Goal: Task Accomplishment & Management: Use online tool/utility

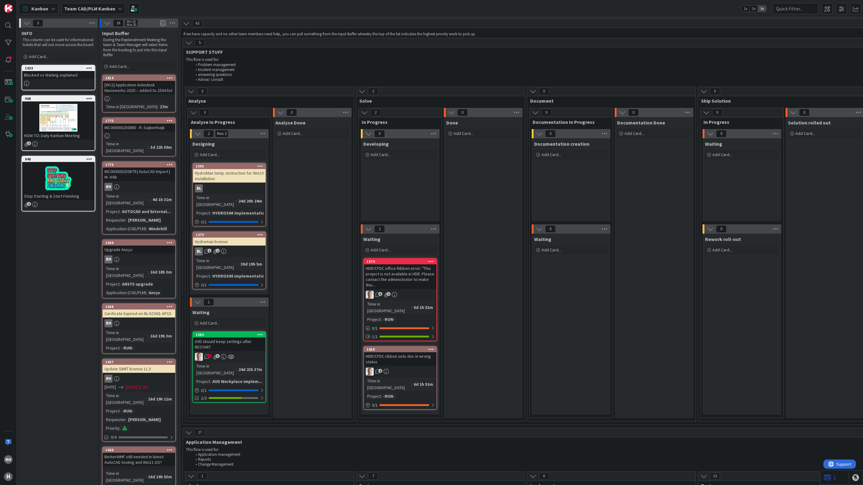
click at [148, 133] on div at bounding box center [139, 135] width 73 height 5
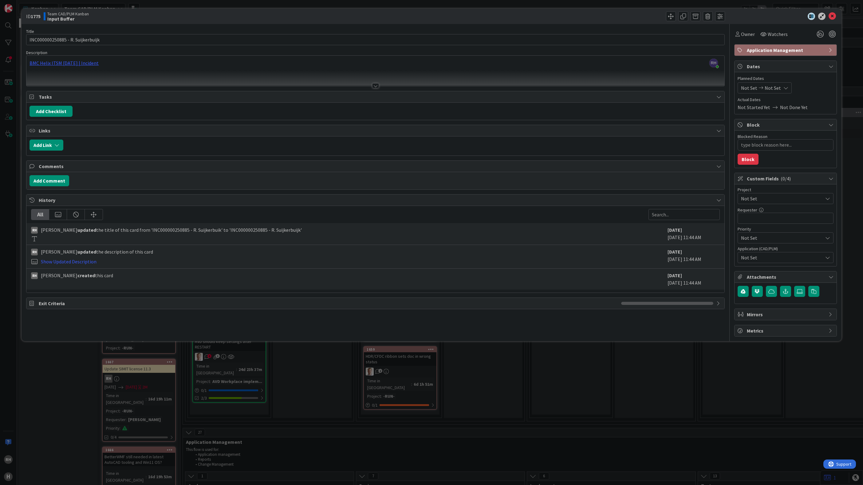
click at [787, 198] on span "Not Set" at bounding box center [780, 198] width 79 height 9
click at [796, 267] on span "AUTOCAD and External Work import" at bounding box center [789, 266] width 81 height 9
click at [752, 34] on span "Owner" at bounding box center [748, 33] width 14 height 7
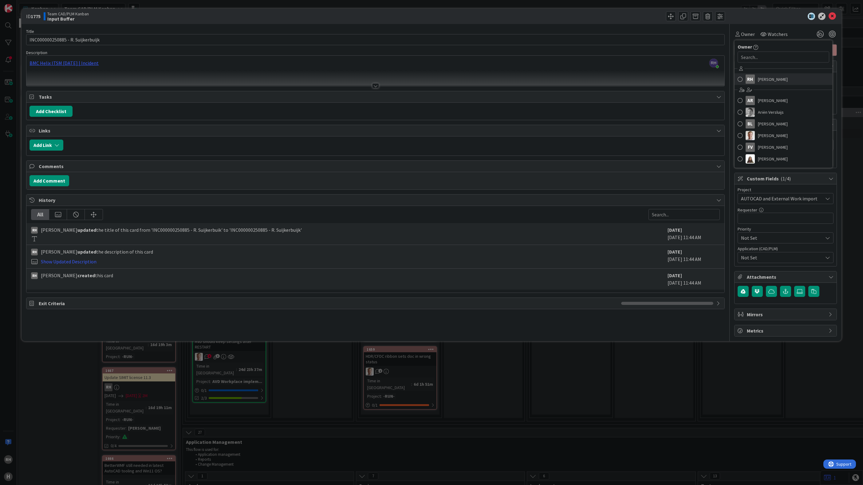
click at [762, 76] on span "[PERSON_NAME]" at bounding box center [773, 79] width 30 height 9
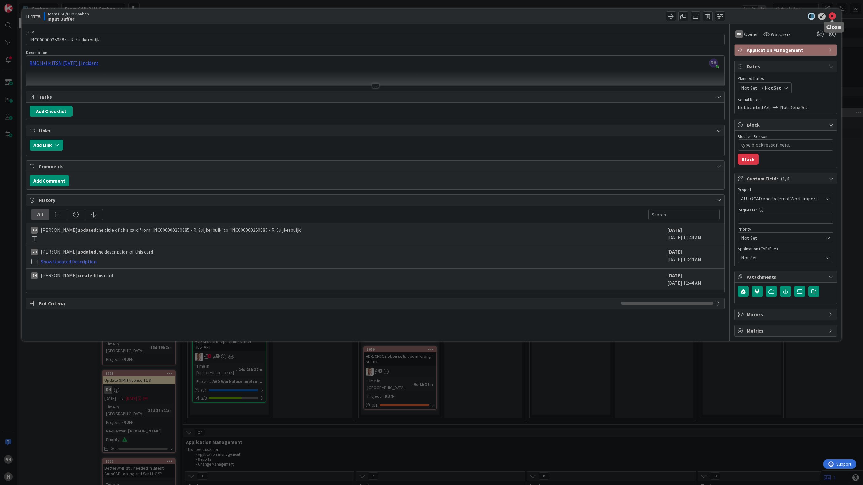
click at [834, 16] on icon at bounding box center [831, 16] width 7 height 7
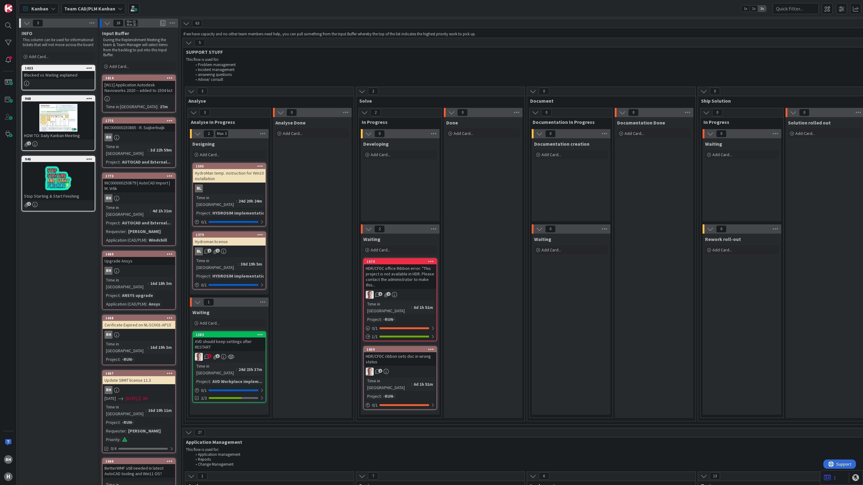
click at [144, 134] on div "RH" at bounding box center [139, 137] width 73 height 8
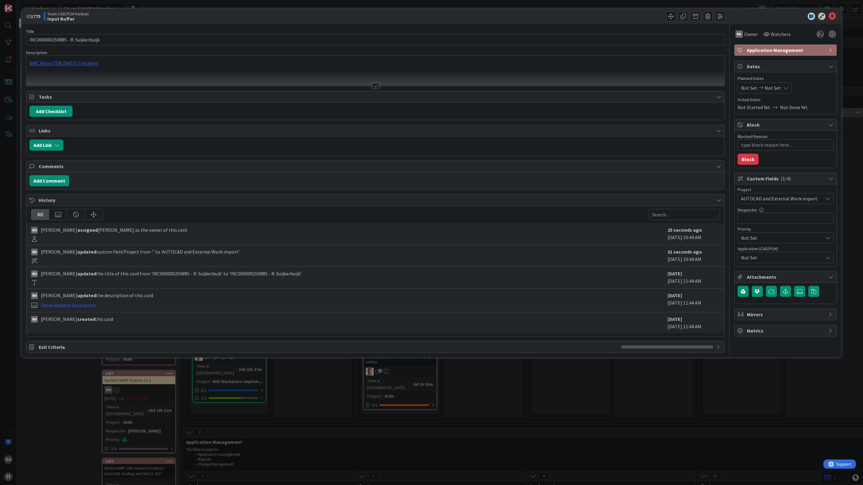
type textarea "x"
click at [774, 219] on input "text" at bounding box center [785, 218] width 96 height 11
type input "R"
type textarea "x"
type input "[PERSON_NAME]"
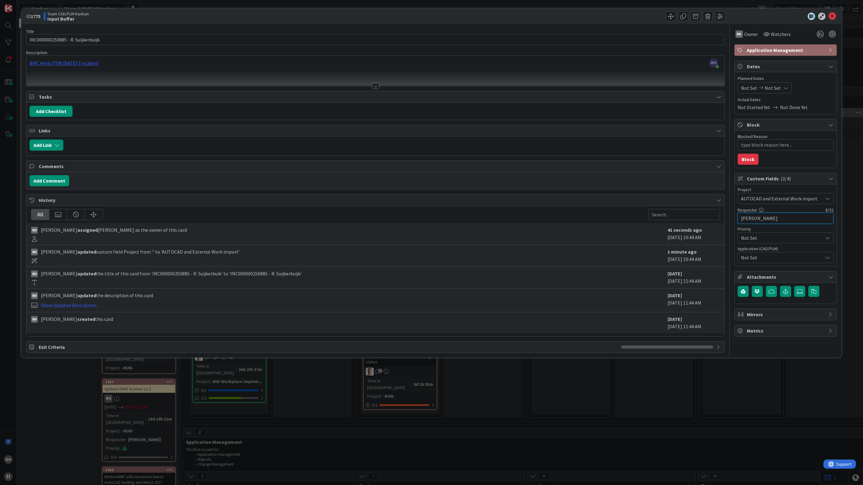
type textarea "x"
type input "R. Suijker"
type textarea "x"
type input "R. Suijkerbui"
type textarea "x"
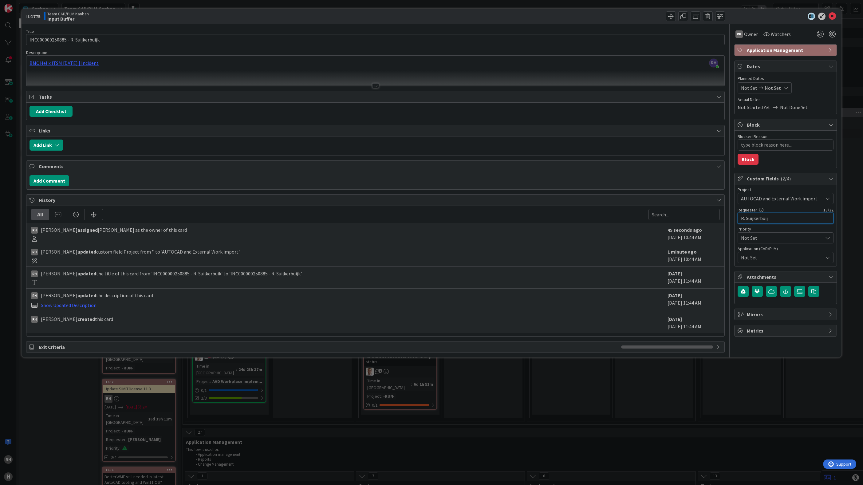
type input "R. Suijkerbuijk"
type textarea "x"
type input "R. Suijkerbuijk"
click at [765, 353] on div "RH Owner Watchers Application Management Dates Planned Dates Not Set Not Set Ac…" at bounding box center [785, 188] width 103 height 329
click at [832, 16] on icon at bounding box center [831, 16] width 7 height 7
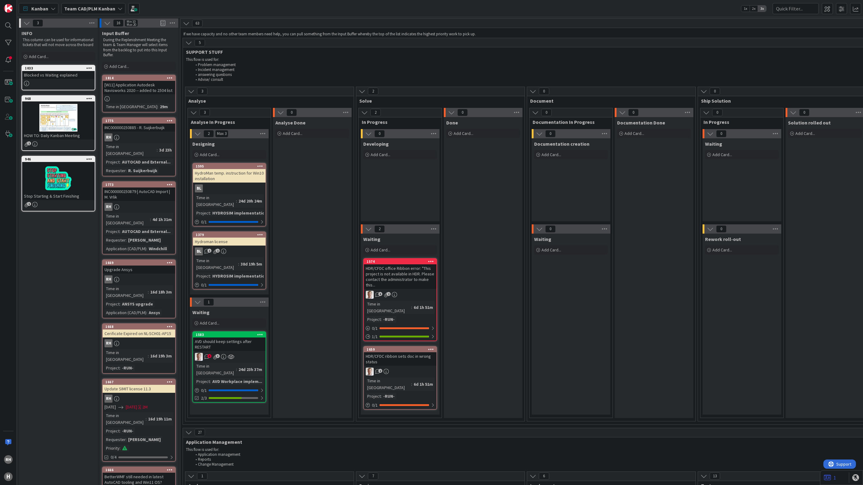
click at [150, 135] on div "RH" at bounding box center [139, 137] width 73 height 8
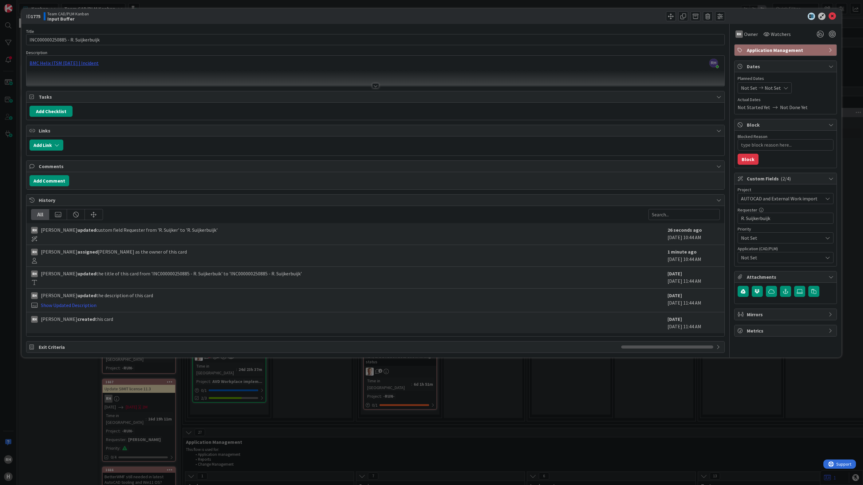
click at [773, 259] on span "Not Set" at bounding box center [782, 257] width 82 height 7
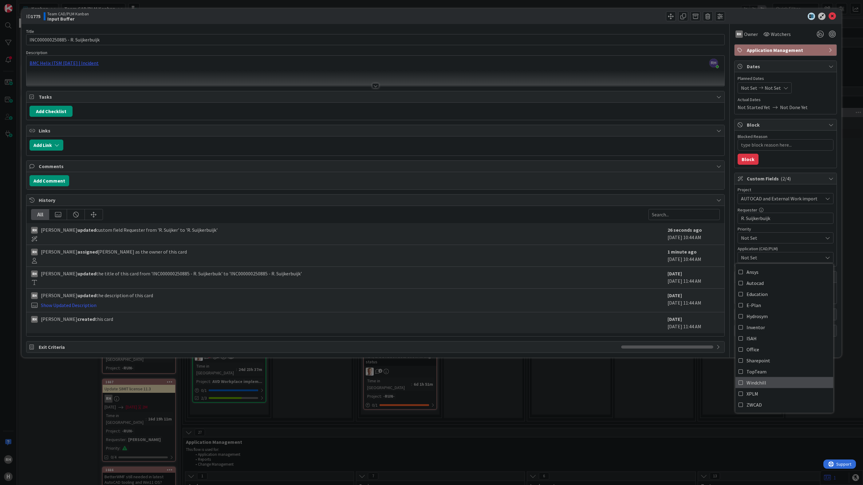
click at [767, 381] on link "Windchill" at bounding box center [784, 382] width 98 height 11
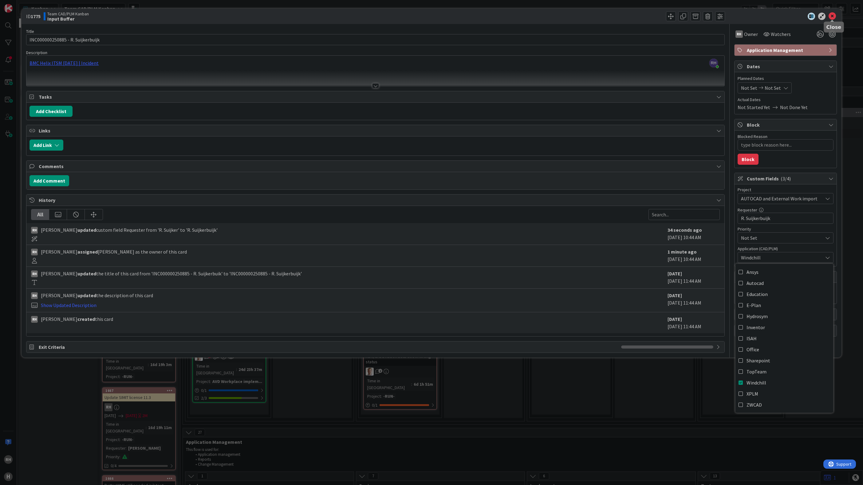
click at [832, 15] on icon at bounding box center [831, 16] width 7 height 7
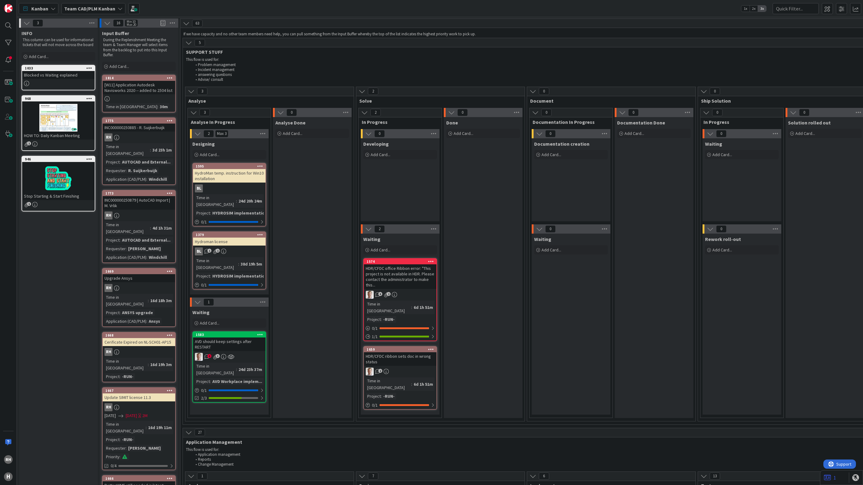
click at [167, 120] on icon at bounding box center [170, 120] width 6 height 4
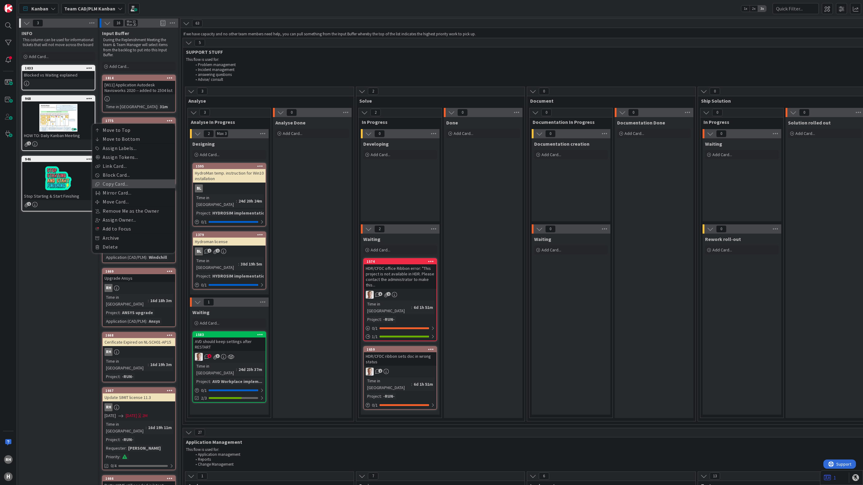
click at [140, 183] on link "Copy Card..." at bounding box center [133, 183] width 83 height 9
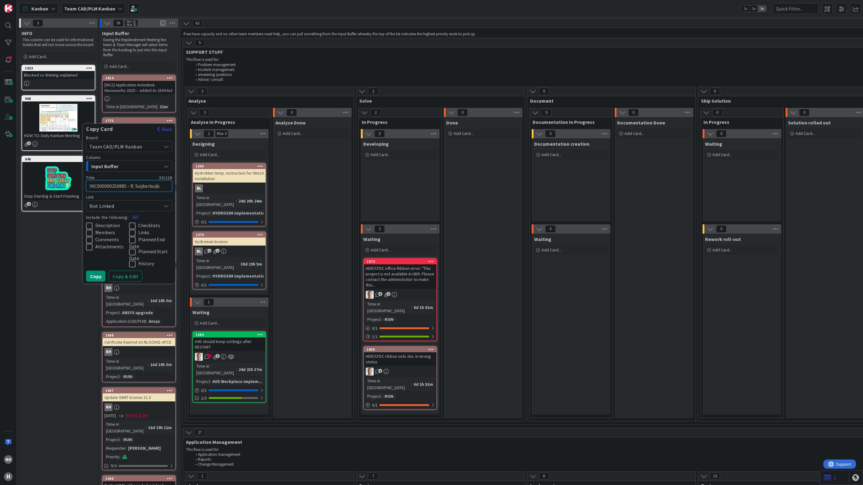
click at [104, 186] on textarea "INC000000250885 - R. Suijkerbuijk" at bounding box center [129, 185] width 86 height 11
paste textarea "990"
type textarea "x"
type textarea "INC000000250990- R. Suijkerbuijk"
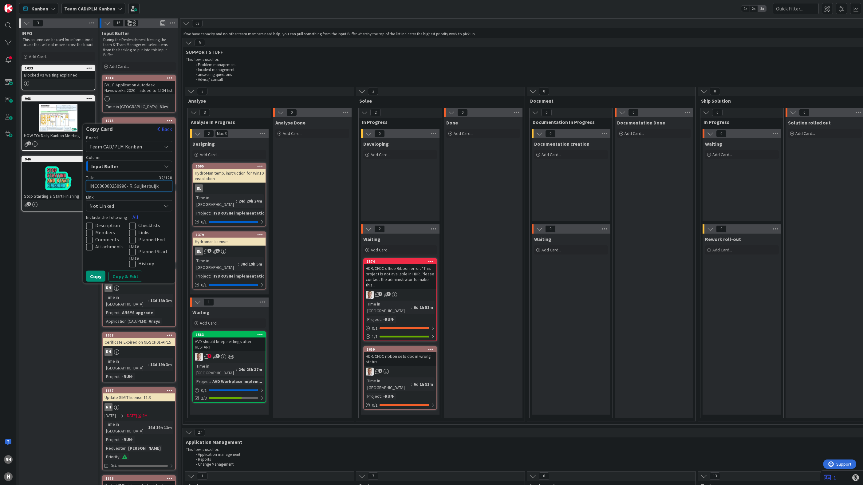
type textarea "x"
type textarea "INC000000250990 - R. Suijkerbuijk"
drag, startPoint x: 130, startPoint y: 186, endPoint x: 159, endPoint y: 186, distance: 28.9
click at [159, 186] on textarea "INC000000250990 - R. Suijkerbuijk" at bounding box center [129, 185] width 86 height 11
type textarea "x"
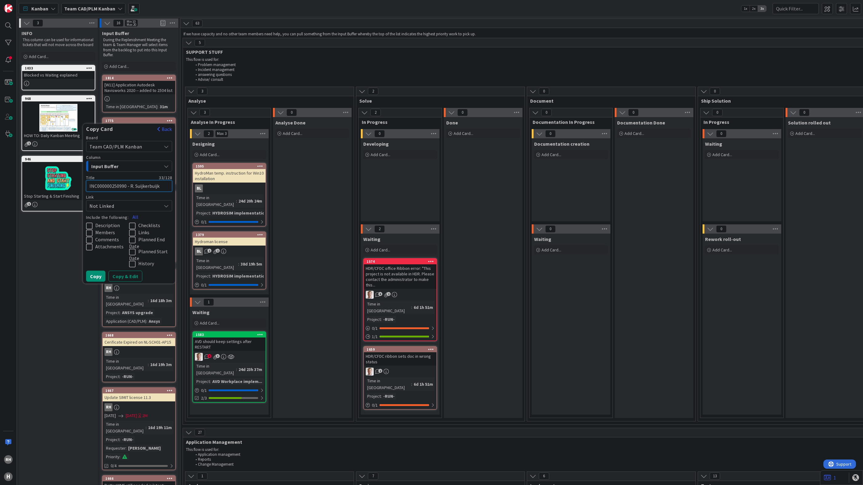
type textarea "INC000000250990 - J"
type textarea "x"
type textarea "INC000000250990 - J."
type textarea "x"
type textarea "INC000000250990 - J."
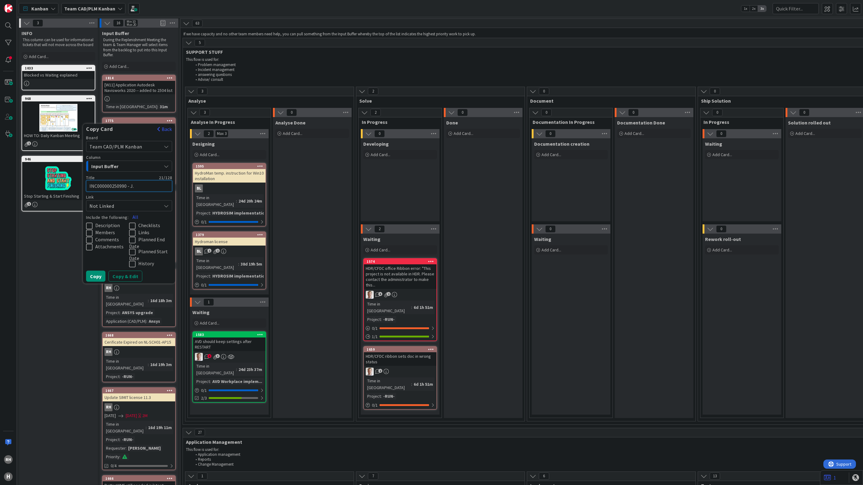
paste textarea "[PERSON_NAME]"
type textarea "x"
type textarea "INC000000250990 - [PERSON_NAME]"
click at [138, 276] on button "Copy & Edit" at bounding box center [125, 276] width 34 height 11
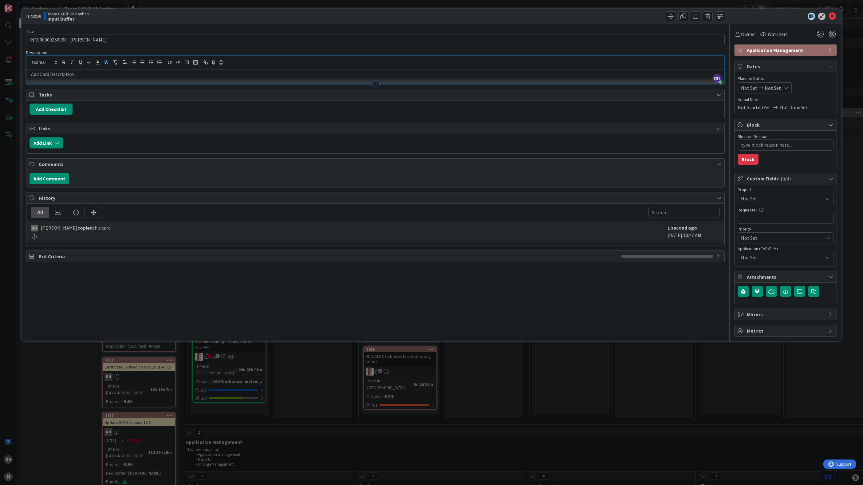
click at [106, 62] on div "[PERSON_NAME] just joined" at bounding box center [375, 70] width 698 height 28
click at [92, 72] on p at bounding box center [375, 74] width 692 height 7
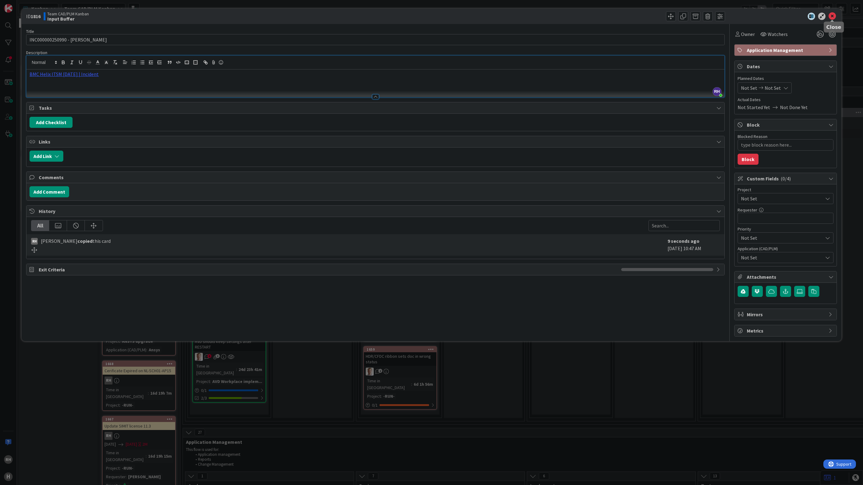
click at [832, 17] on icon at bounding box center [831, 16] width 7 height 7
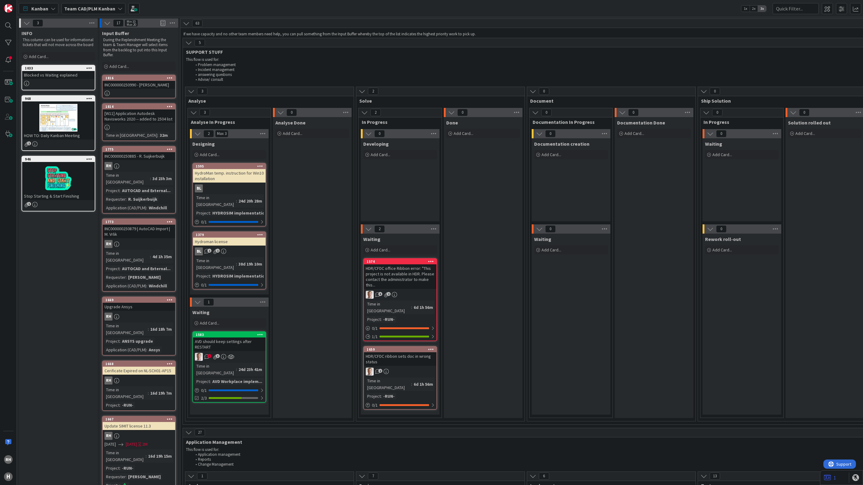
click at [153, 92] on div at bounding box center [139, 93] width 73 height 5
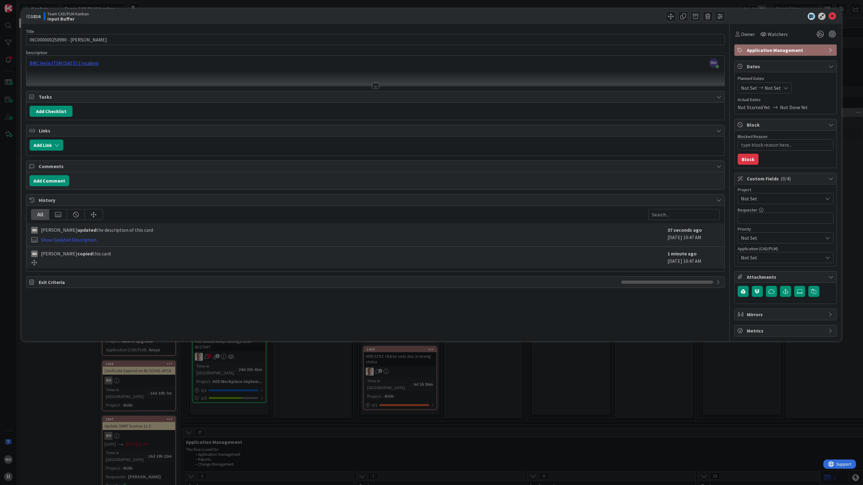
click at [767, 200] on span "Not Set" at bounding box center [780, 198] width 79 height 9
click at [769, 315] on span "AUTOCAD and External Work import" at bounding box center [789, 312] width 81 height 9
type textarea "x"
click at [765, 219] on input "text" at bounding box center [785, 218] width 96 height 11
type input "[PERSON_NAME]"
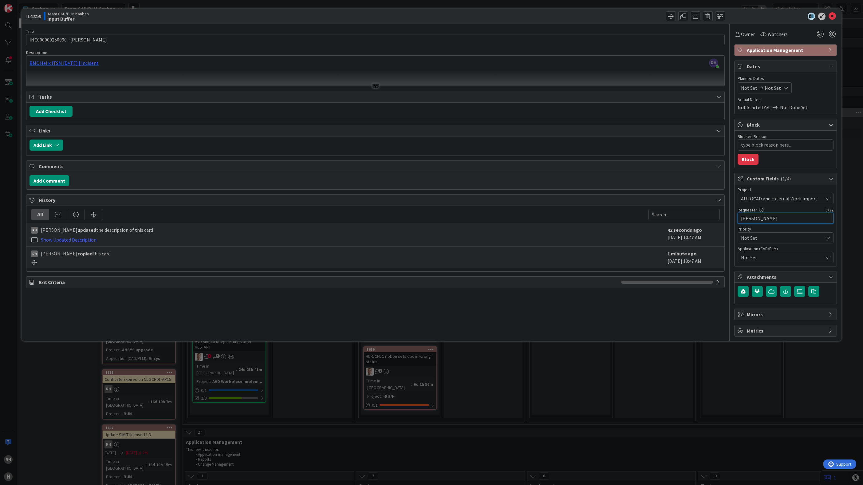
paste input "[URL][DOMAIN_NAME]"
type textarea "x"
type input "[PERSON_NAME] [URL][DOMAIN_NAME]"
type textarea "x"
type input "[PERSON_NAME]"
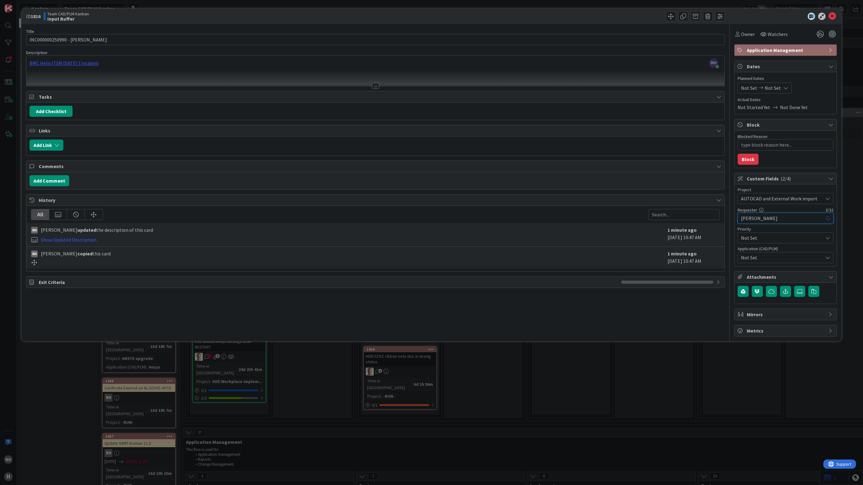
type textarea "x"
drag, startPoint x: 93, startPoint y: 35, endPoint x: 69, endPoint y: 40, distance: 24.4
click at [69, 40] on input "INC000000250990 - [PERSON_NAME]" at bounding box center [375, 39] width 698 height 11
drag, startPoint x: 767, startPoint y: 220, endPoint x: 696, endPoint y: 219, distance: 70.7
click at [696, 219] on div "Title 27 / 128 INC000000250990 - [PERSON_NAME] Description [PERSON_NAME] just j…" at bounding box center [431, 180] width 811 height 313
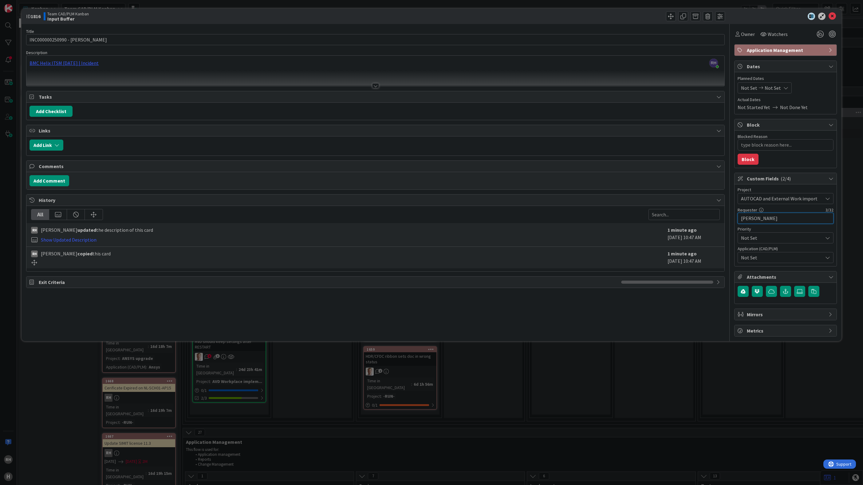
paste input "[PERSON_NAME]"
type input "[PERSON_NAME]"
type textarea "x"
type input "[PERSON_NAME]"
click at [769, 259] on span "Not Set" at bounding box center [782, 257] width 82 height 7
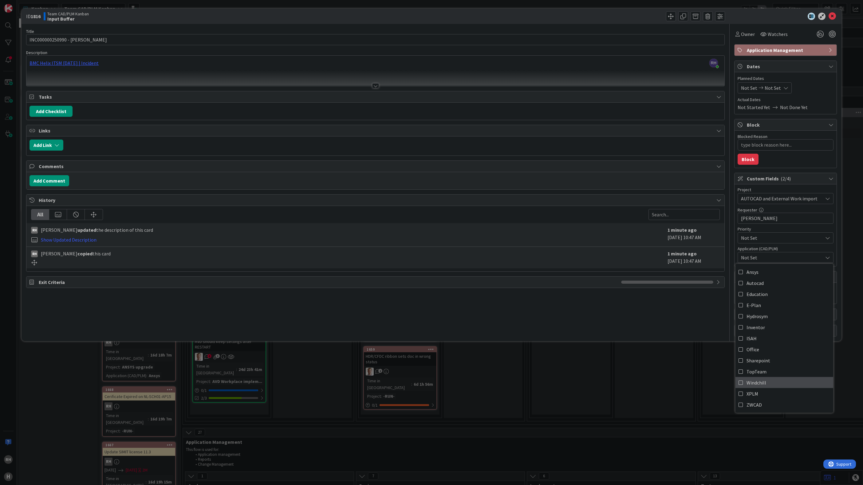
click at [765, 385] on span "Windchill" at bounding box center [756, 382] width 20 height 9
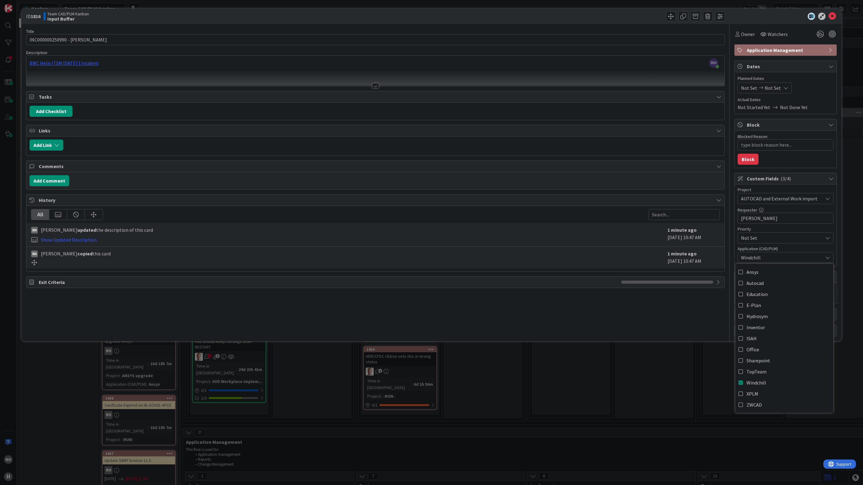
click at [704, 392] on div "ID 1816 Team CAD/PLM Kanban Input Buffer Title 27 / 128 INC000000250990 - [PERS…" at bounding box center [431, 242] width 863 height 485
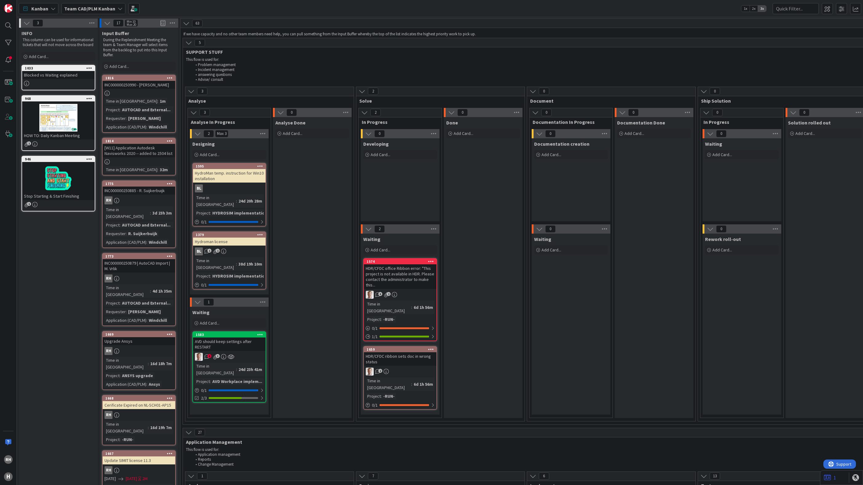
click at [146, 94] on div at bounding box center [139, 93] width 73 height 5
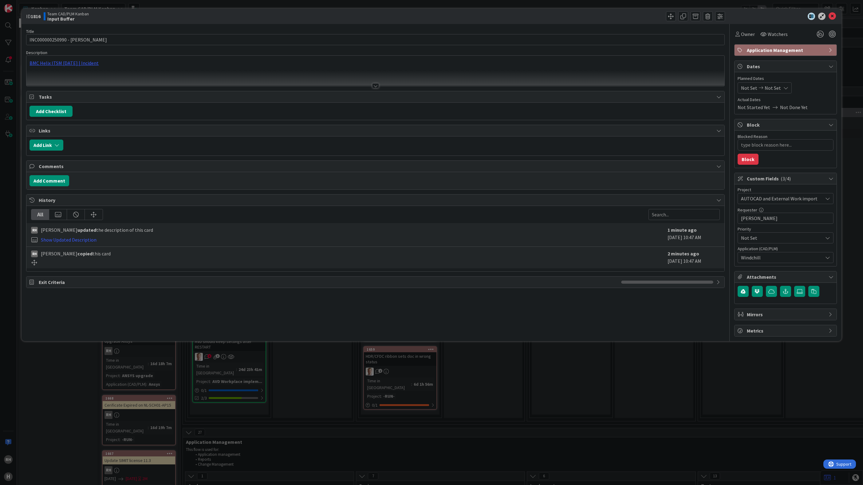
type textarea "x"
click at [72, 40] on input "INC000000250990 - [PERSON_NAME]" at bounding box center [375, 39] width 698 height 11
drag, startPoint x: 71, startPoint y: 40, endPoint x: 109, endPoint y: 39, distance: 37.8
click at [109, 39] on input "INC000000250990 - [PERSON_NAME]" at bounding box center [375, 39] width 698 height 11
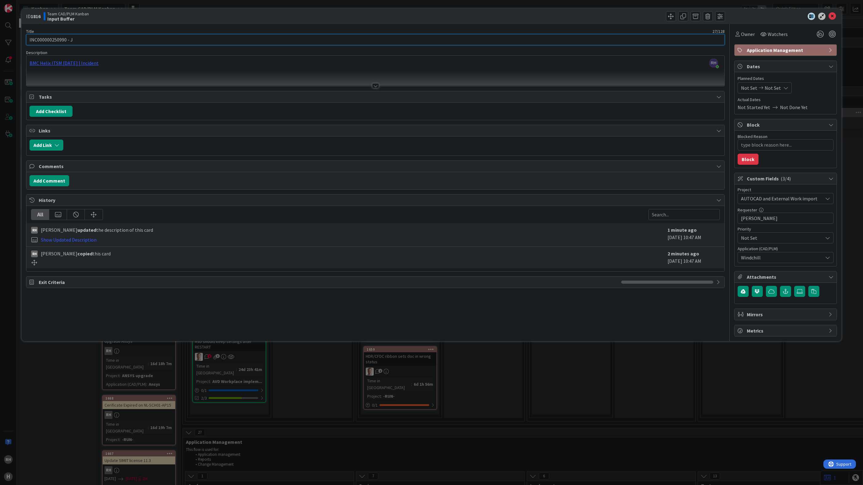
type input "INC000000250990 -"
type textarea "x"
paste input "A08-60140-46"
type input "INC000000250990 - A08-60140-46"
type textarea "x"
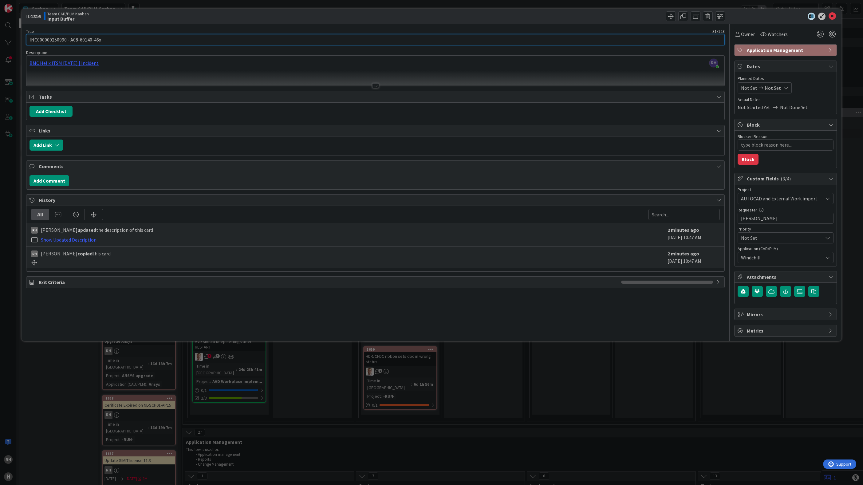
type input "INC000000250990 - A08-60140-46xx"
type textarea "x"
type input "INC000000250990 - A08-60140-46xxx"
type textarea "x"
type input "INC000000250990 - A08-60140-46xxx"
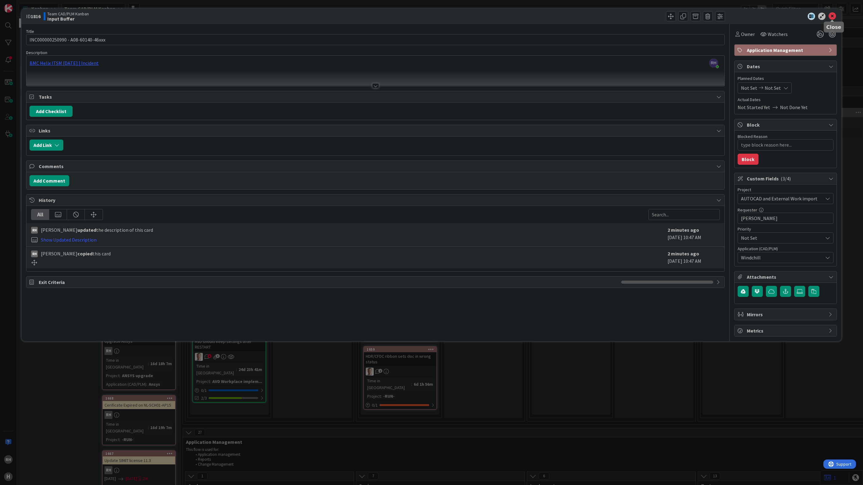
click at [832, 16] on icon at bounding box center [831, 16] width 7 height 7
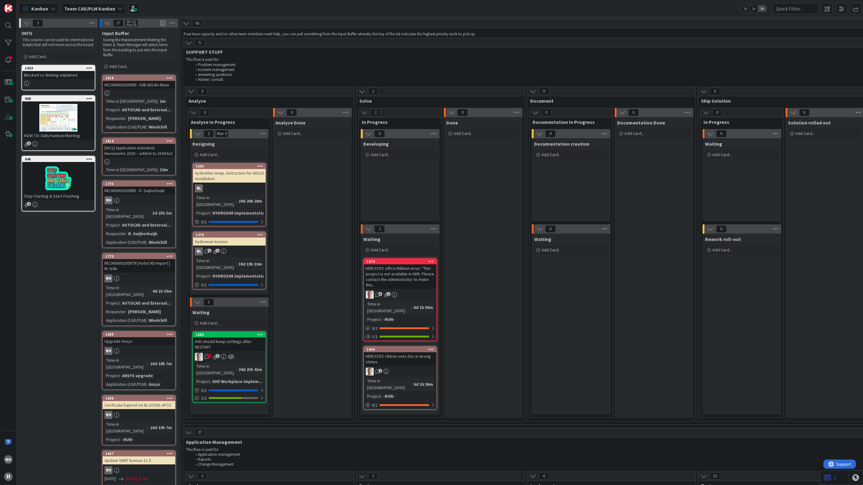
click at [8, 292] on div "RH H" at bounding box center [8, 242] width 17 height 485
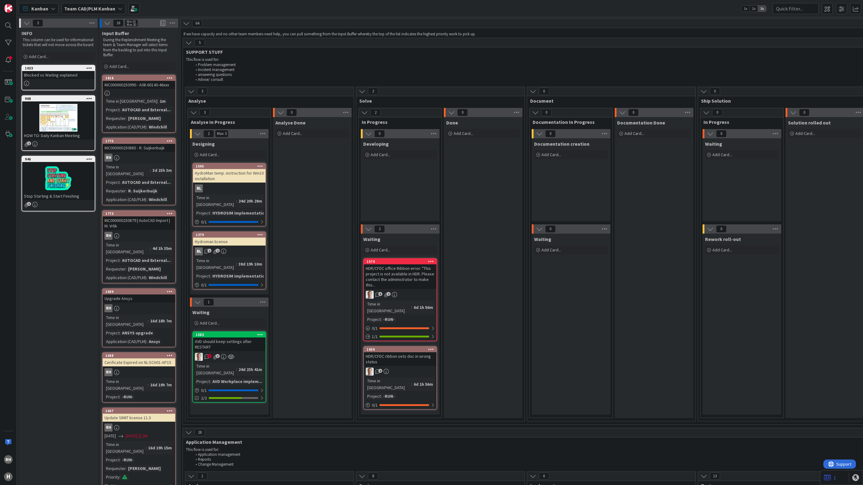
type textarea "x"
